Goal: Task Accomplishment & Management: Manage account settings

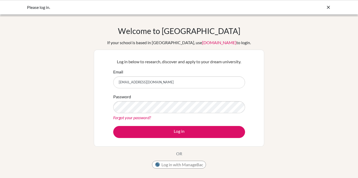
type input "[EMAIL_ADDRESS][DOMAIN_NAME]"
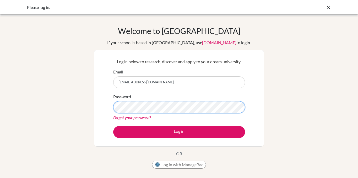
click at [113, 126] on button "Log in" at bounding box center [179, 132] width 132 height 12
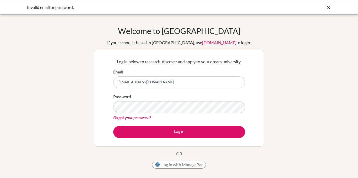
click at [142, 98] on div "Password Forgot your password?" at bounding box center [179, 107] width 132 height 27
click at [172, 164] on button "Log in with ManageBac" at bounding box center [179, 165] width 54 height 8
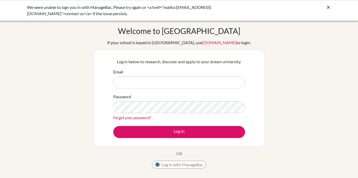
click at [338, 8] on div "We were unable to sign you in with ManageBac. Please try again or <a href="mail…" at bounding box center [179, 10] width 358 height 21
click at [331, 8] on div "We were unable to sign you in with ManageBac. Please try again or <a href="mail…" at bounding box center [179, 10] width 358 height 21
click at [328, 8] on icon at bounding box center [328, 7] width 5 height 5
